Goal: Task Accomplishment & Management: Complete application form

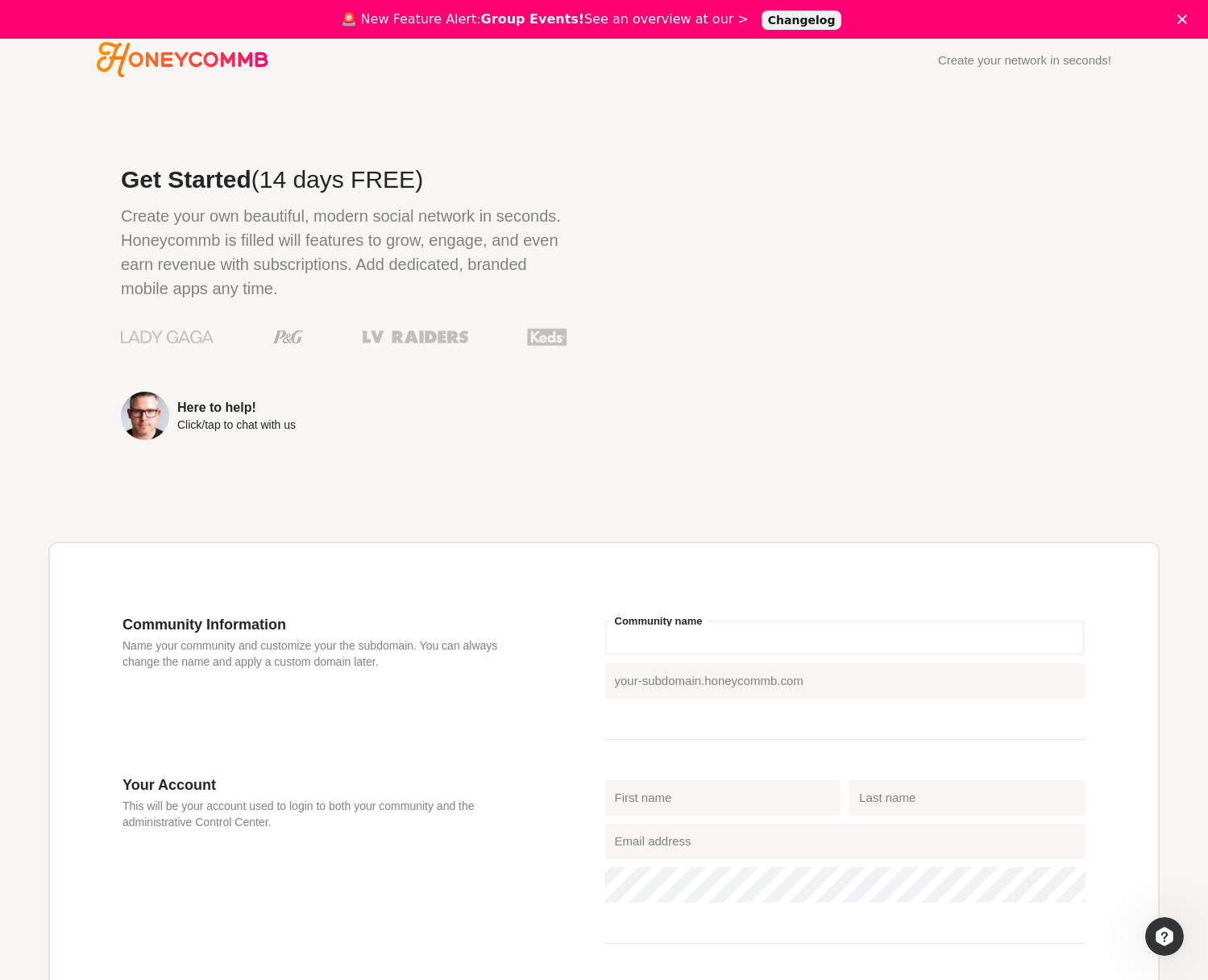
click at [746, 634] on input "Community name" at bounding box center [845, 637] width 482 height 35
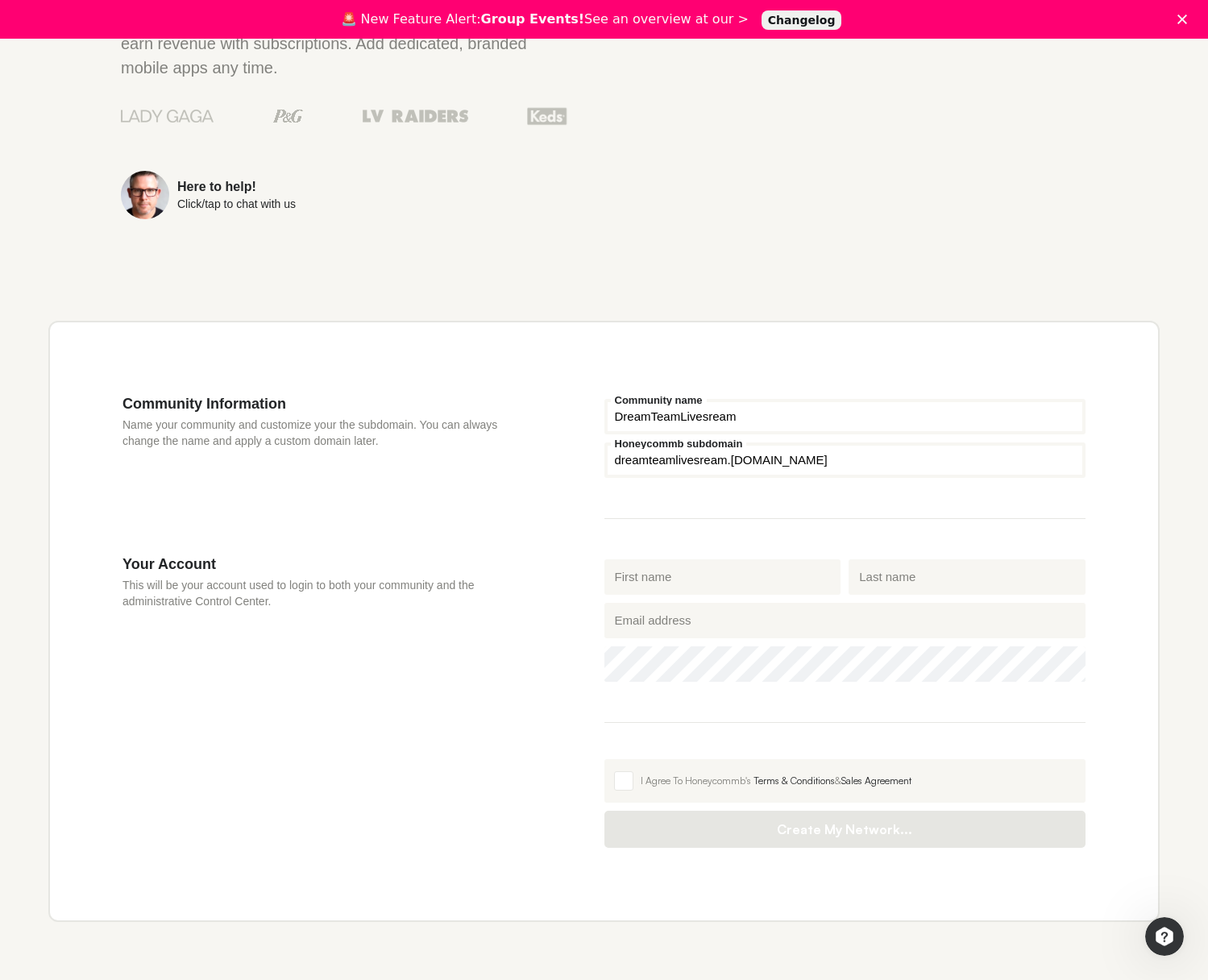
scroll to position [225, 0]
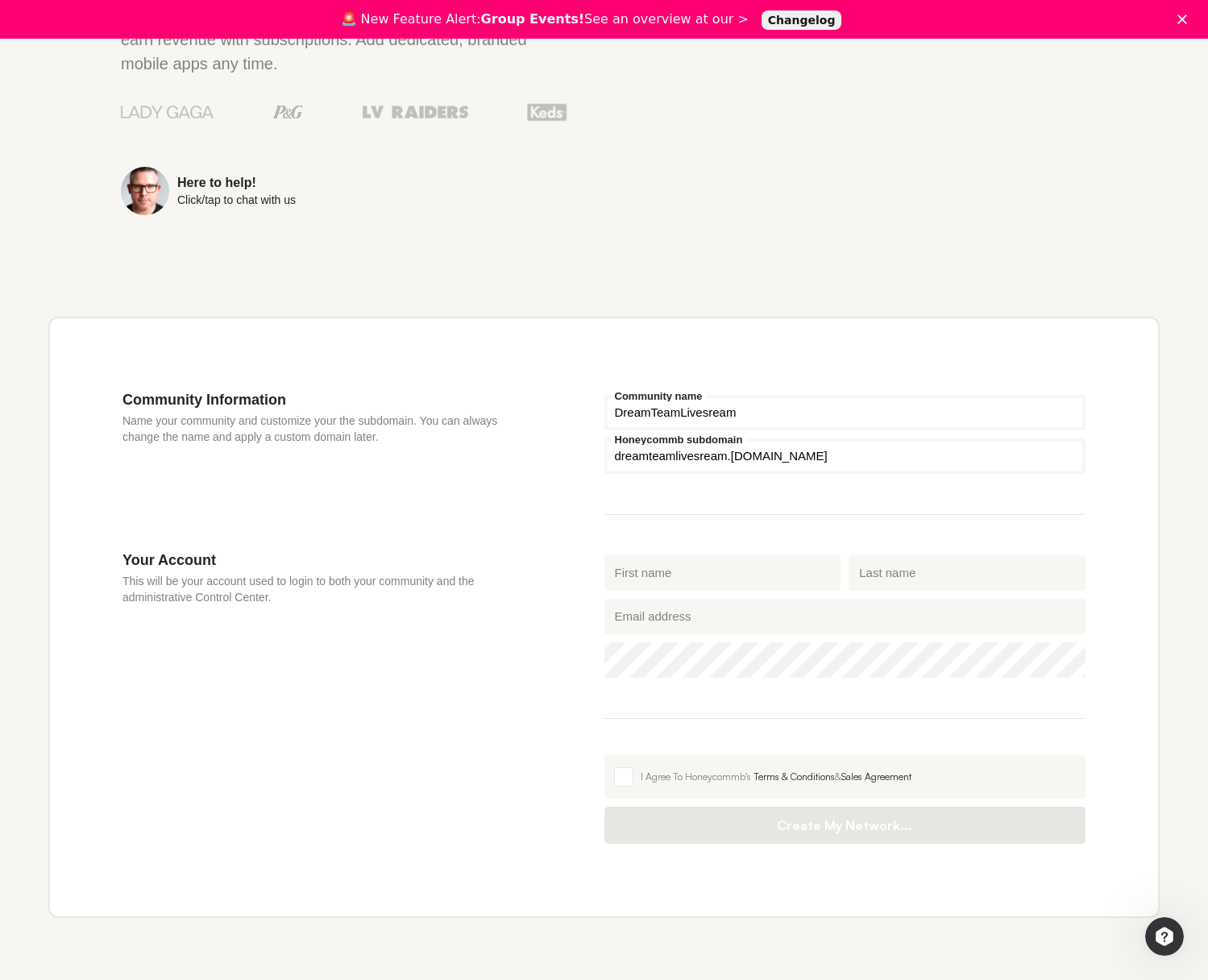
type input "DreamTeamLivesream"
click at [720, 571] on input "First name" at bounding box center [723, 572] width 237 height 35
type input "[PERSON_NAME]"
click at [895, 580] on input "[PERSON_NAME]" at bounding box center [967, 572] width 237 height 35
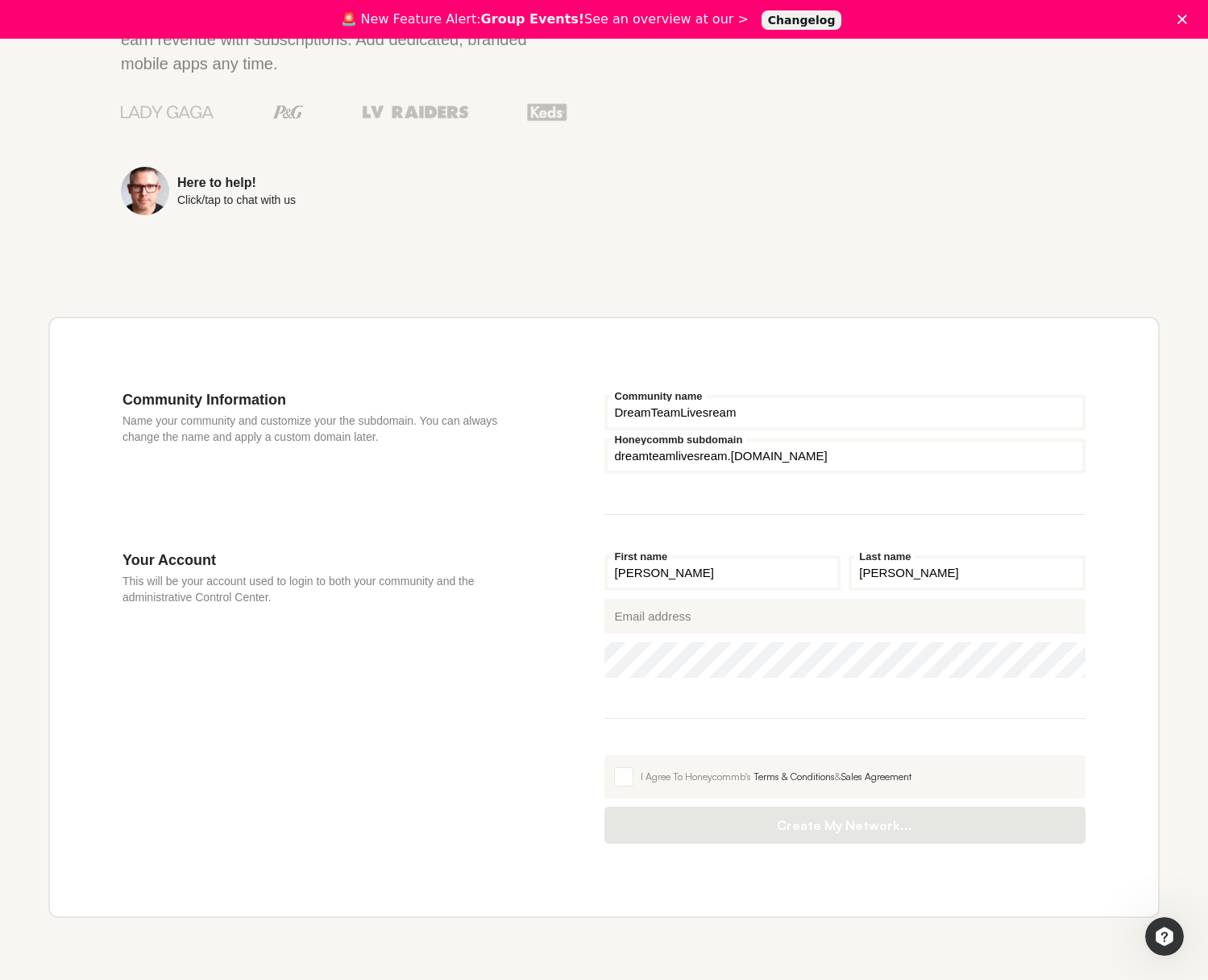
type input "[PERSON_NAME]"
click at [788, 582] on input "[PERSON_NAME]" at bounding box center [723, 572] width 237 height 35
type input "[PERSON_NAME]"
click at [669, 617] on input "Email address" at bounding box center [845, 616] width 482 height 35
type input "[EMAIL_ADDRESS][DOMAIN_NAME]"
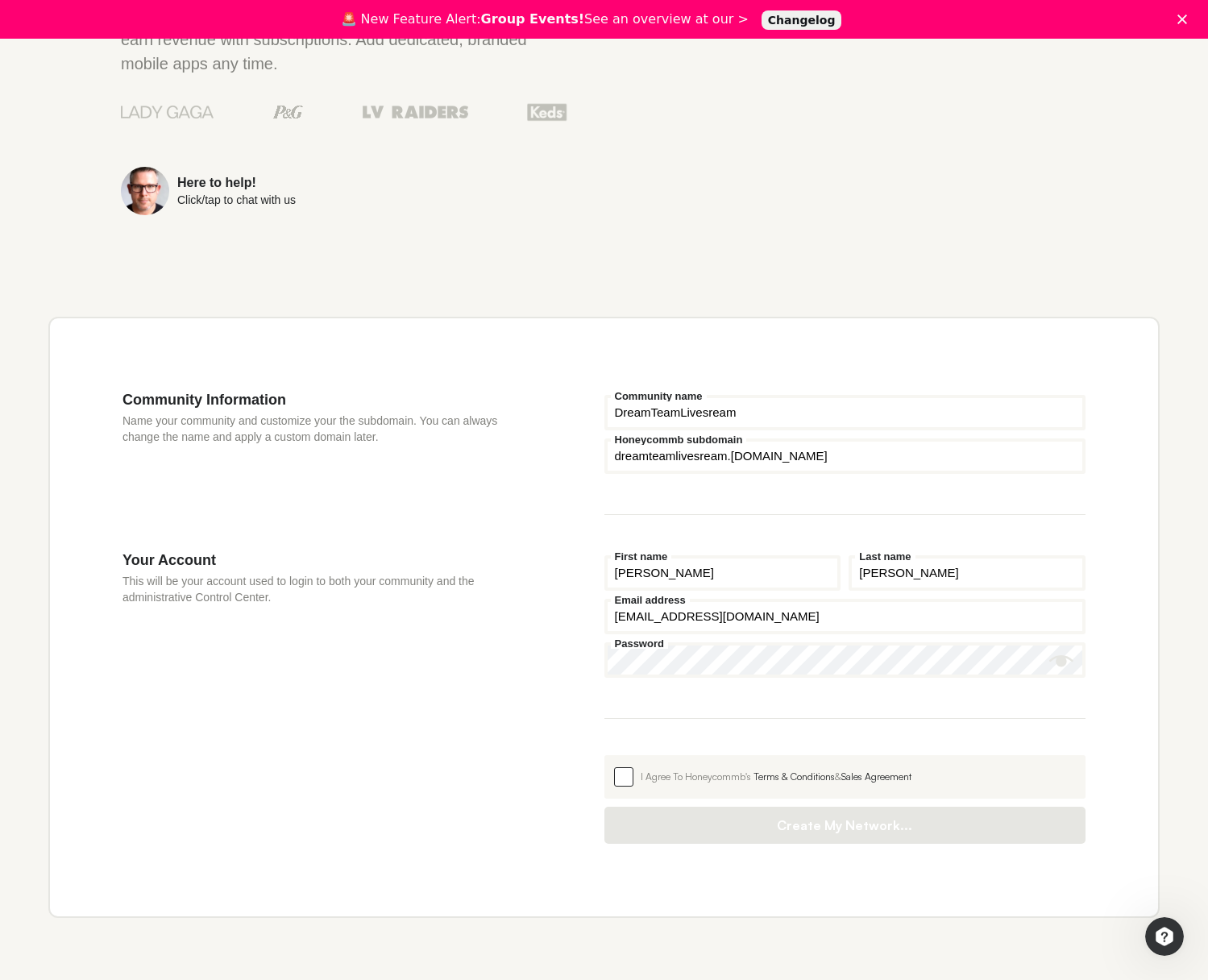
click at [654, 782] on div "I Agree To Honeycommb's Terms & Conditions & Sales Agreement" at bounding box center [858, 777] width 436 height 15
click at [604, 755] on input "I Agree To Honeycommb's Terms & Conditions & Sales Agreement" at bounding box center [604, 755] width 0 height 0
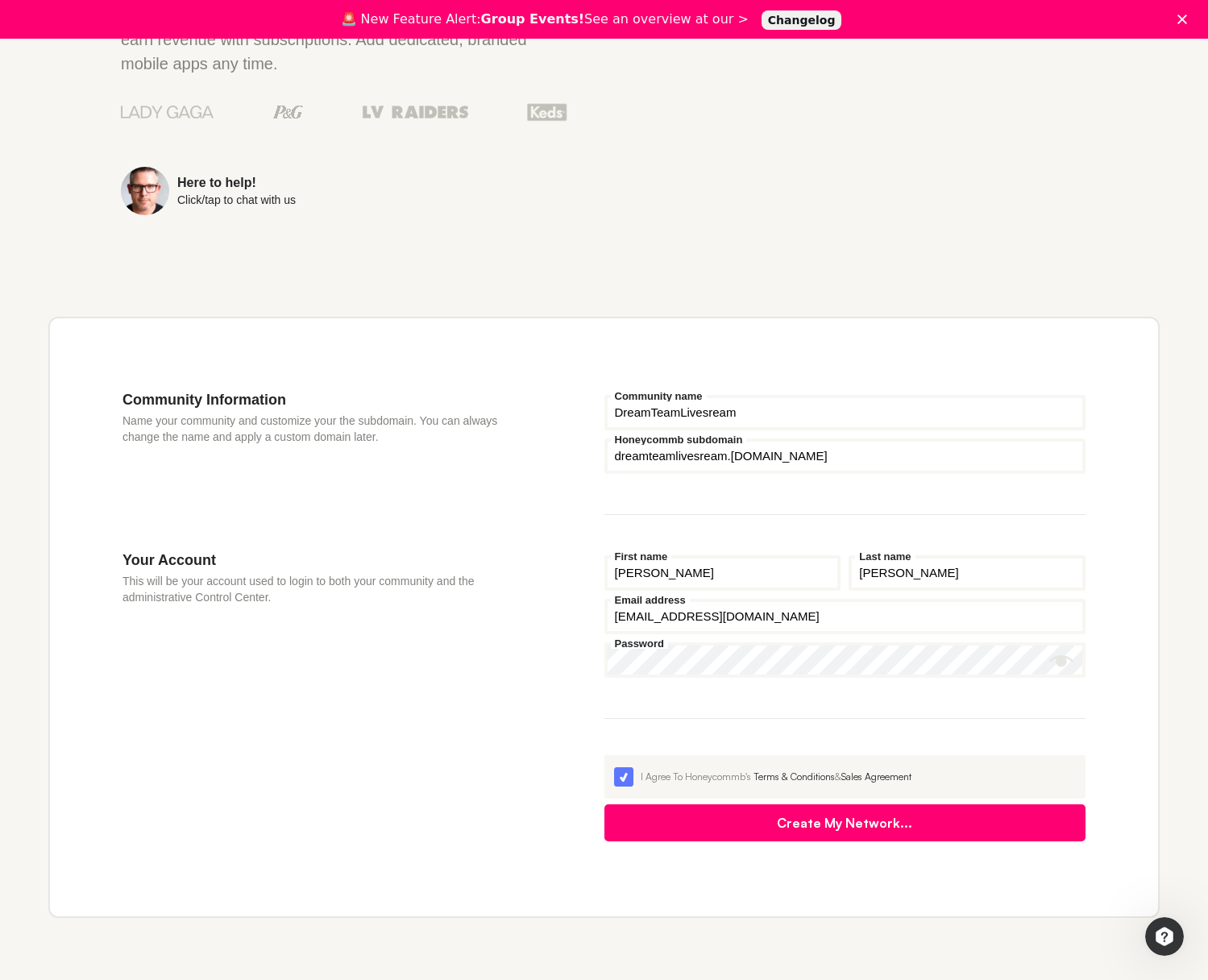
click at [734, 835] on button "Create My Network..." at bounding box center [845, 822] width 482 height 37
